Goal: Information Seeking & Learning: Learn about a topic

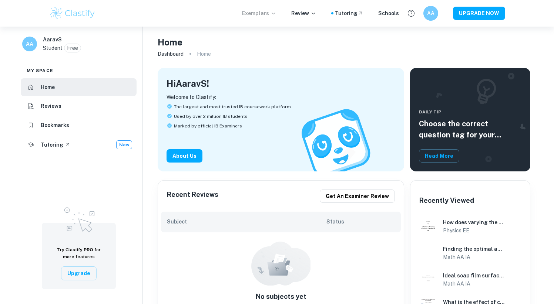
click at [260, 10] on p "Exemplars" at bounding box center [259, 13] width 34 height 8
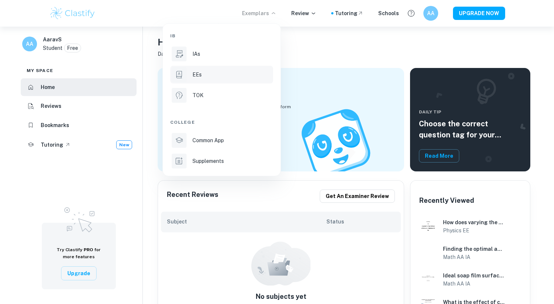
click at [213, 71] on div "EEs" at bounding box center [231, 75] width 79 height 8
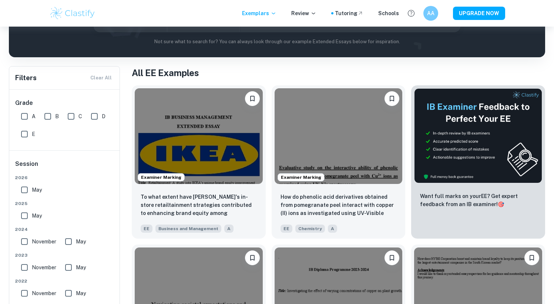
scroll to position [134, 0]
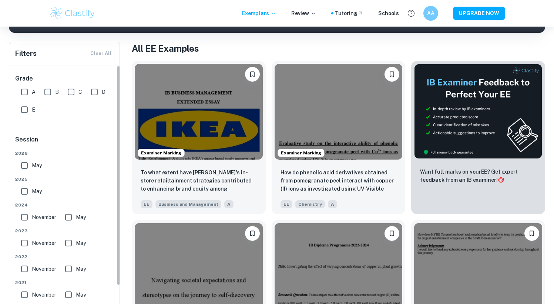
click at [23, 92] on input "A" at bounding box center [24, 92] width 15 height 15
checkbox input "true"
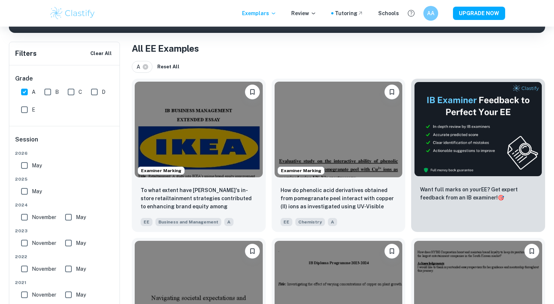
click at [49, 90] on input "B" at bounding box center [47, 92] width 15 height 15
checkbox input "true"
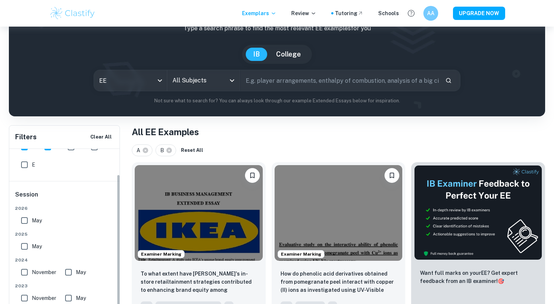
scroll to position [54, 0]
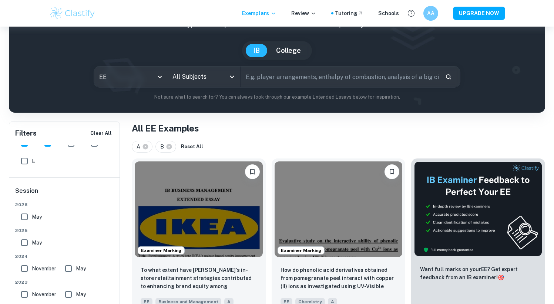
click at [201, 74] on input "All Subjects" at bounding box center [198, 77] width 55 height 14
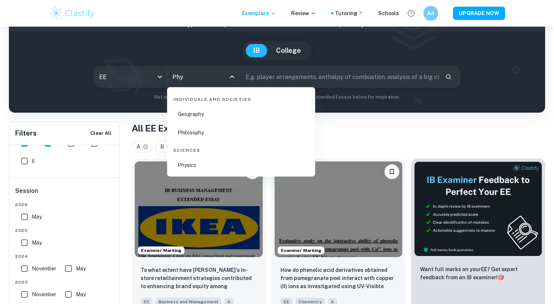
click at [207, 166] on li "Physics" at bounding box center [241, 165] width 142 height 17
type input "Physics"
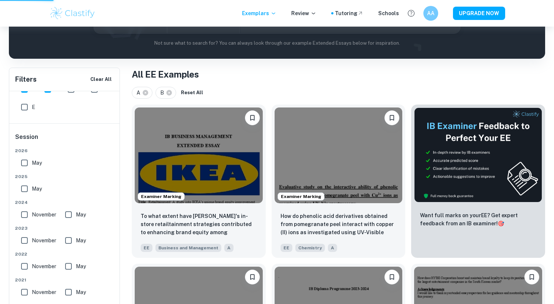
scroll to position [109, 0]
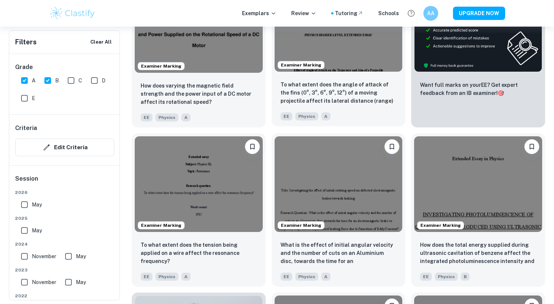
scroll to position [308, 0]
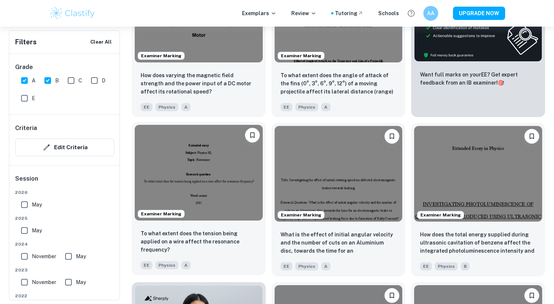
click at [173, 163] on img at bounding box center [199, 173] width 128 height 96
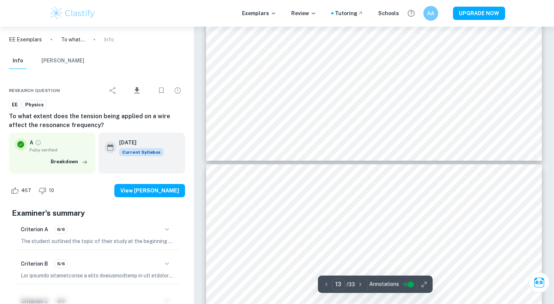
type input "14"
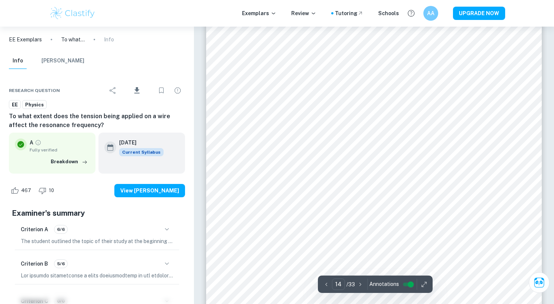
click at [335, 203] on div at bounding box center [364, 208] width 198 height 16
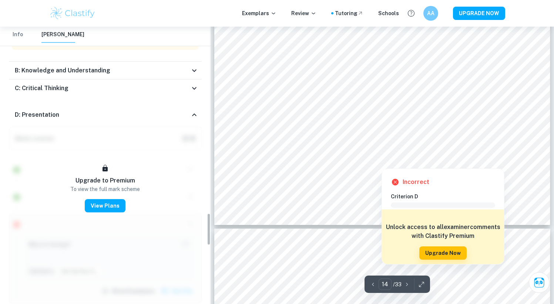
scroll to position [1610, 0]
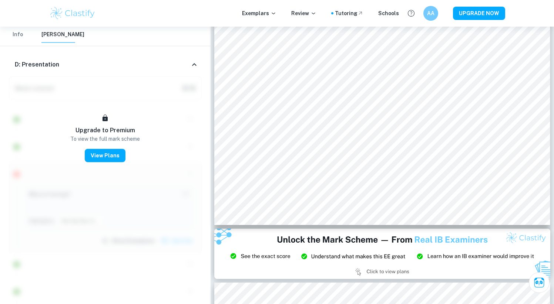
click at [14, 38] on button "Info" at bounding box center [18, 35] width 18 height 16
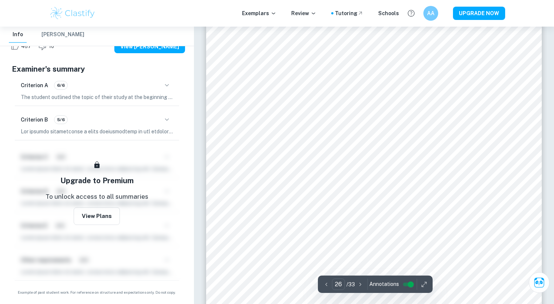
scroll to position [11186, 0]
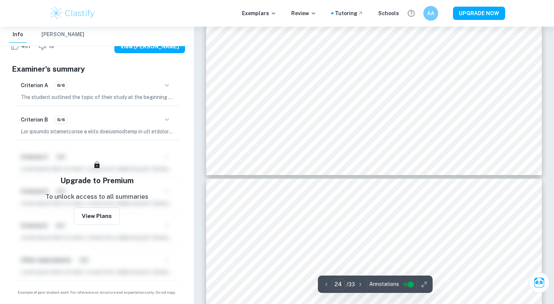
type input "23"
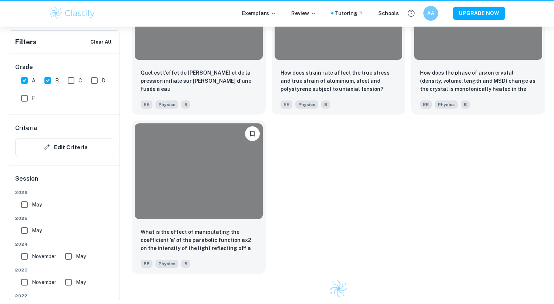
scroll to position [308, 0]
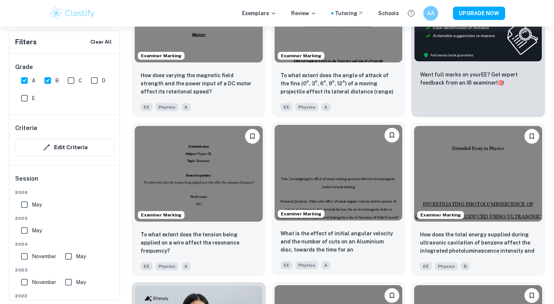
click at [342, 172] on img at bounding box center [338, 173] width 128 height 96
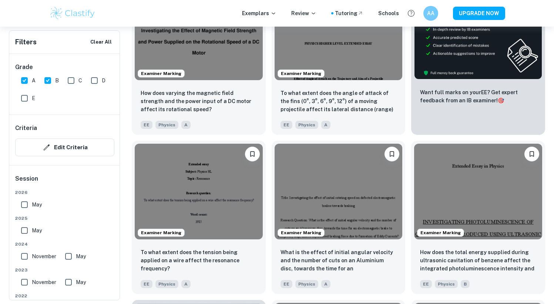
scroll to position [185, 0]
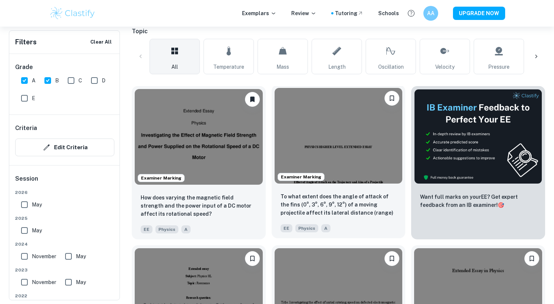
click at [331, 120] on img at bounding box center [338, 136] width 128 height 96
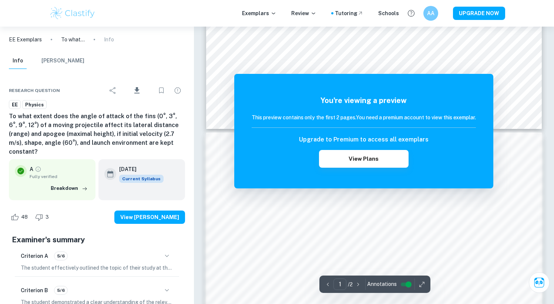
scroll to position [653, 0]
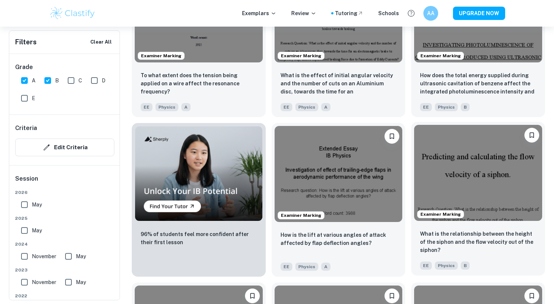
scroll to position [462, 0]
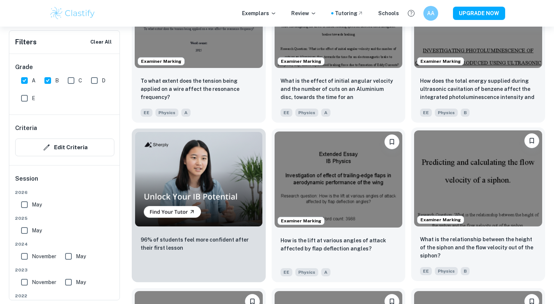
click at [468, 172] on img at bounding box center [478, 179] width 128 height 96
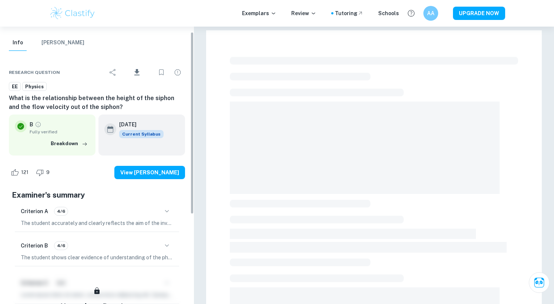
scroll to position [19, 0]
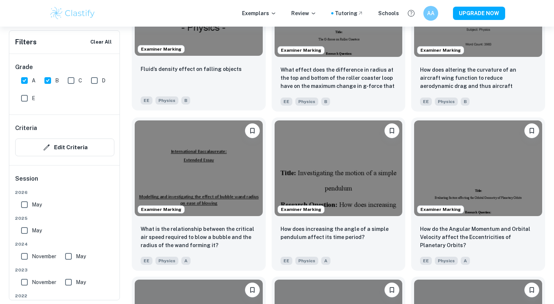
scroll to position [875, 0]
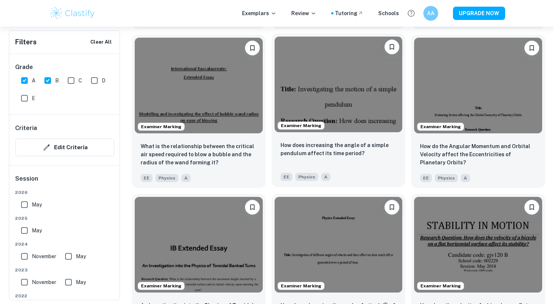
click at [357, 97] on img at bounding box center [338, 85] width 128 height 96
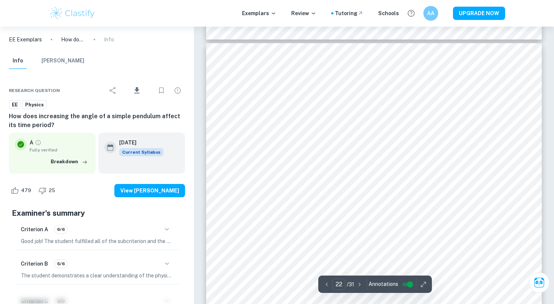
scroll to position [9474, 0]
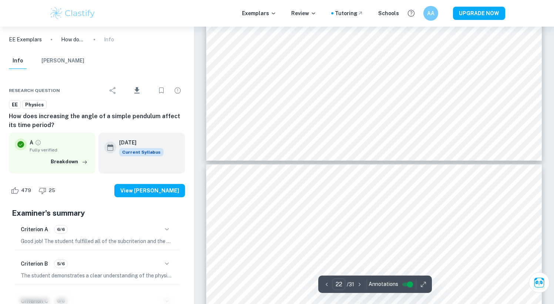
type input "23"
